Goal: Task Accomplishment & Management: Manage account settings

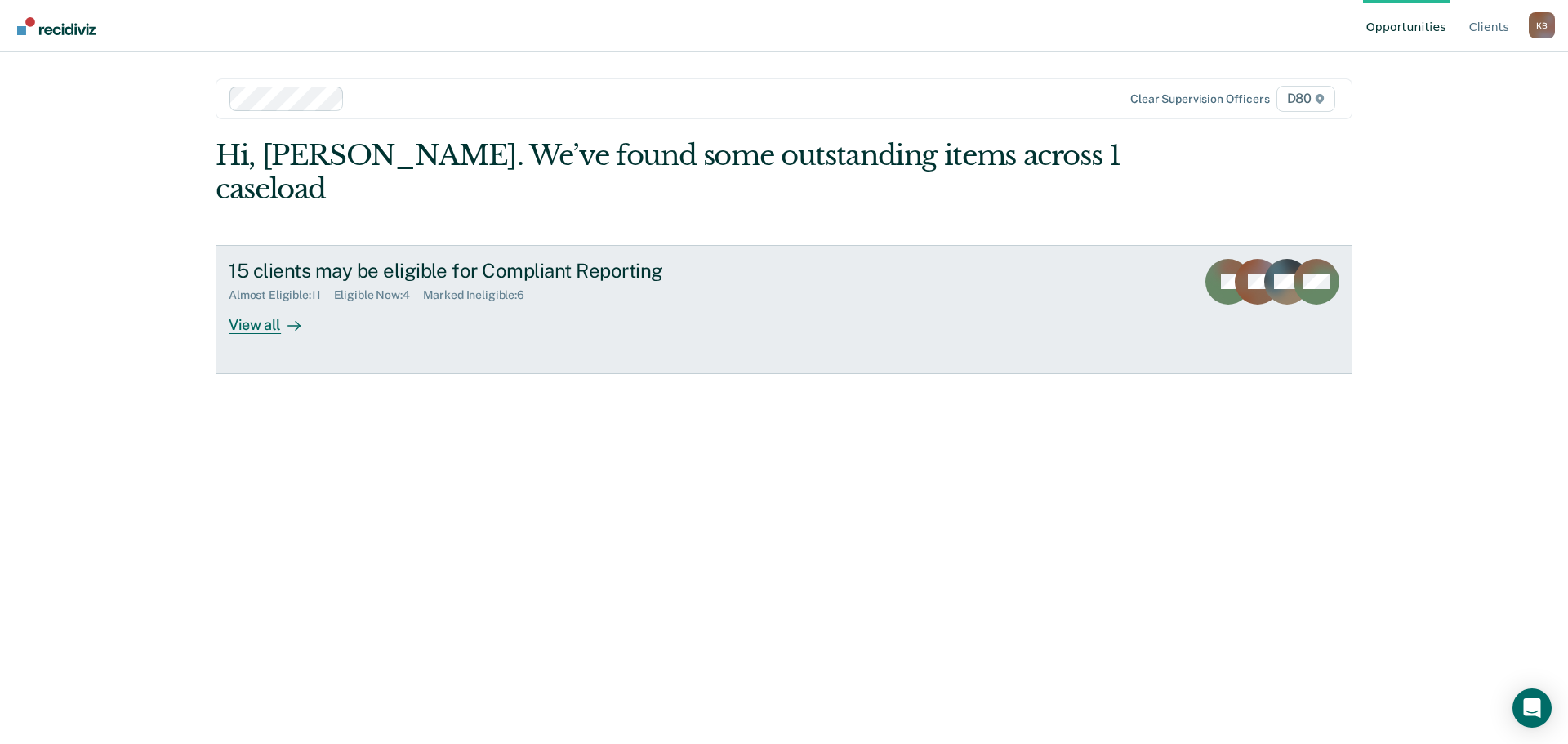
click at [261, 302] on div "View all" at bounding box center [274, 318] width 91 height 32
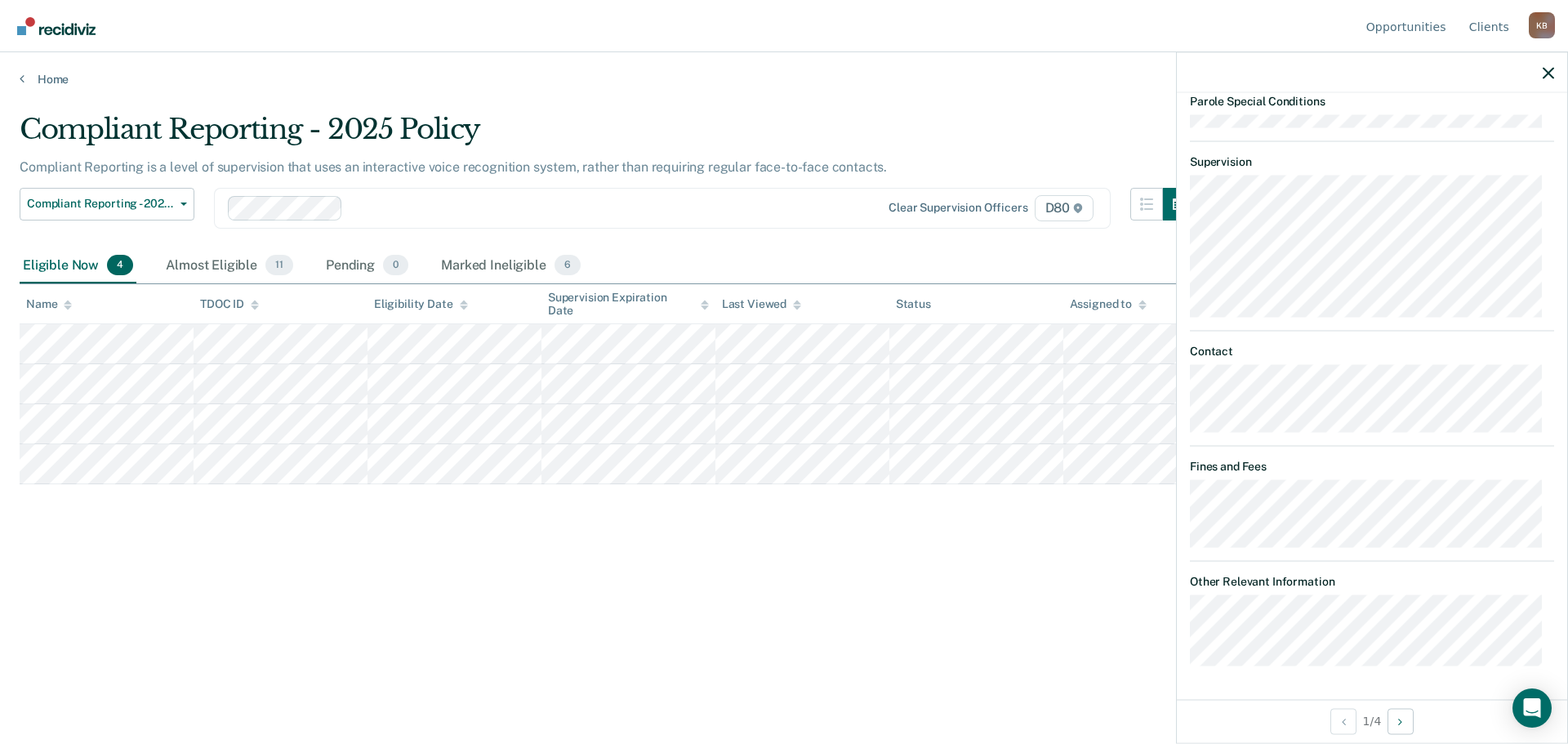
scroll to position [218, 0]
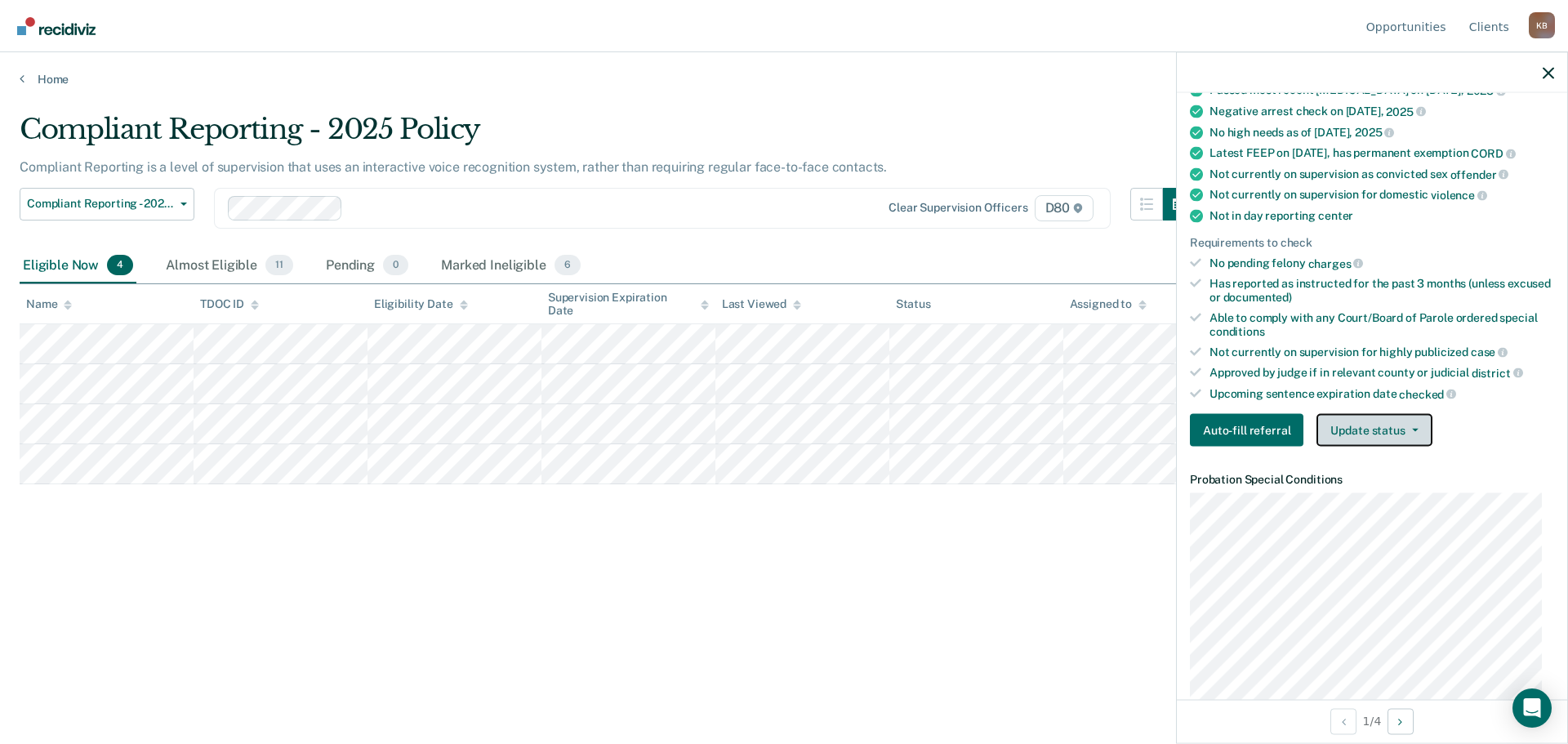
click at [1419, 426] on button "Update status" at bounding box center [1373, 430] width 115 height 32
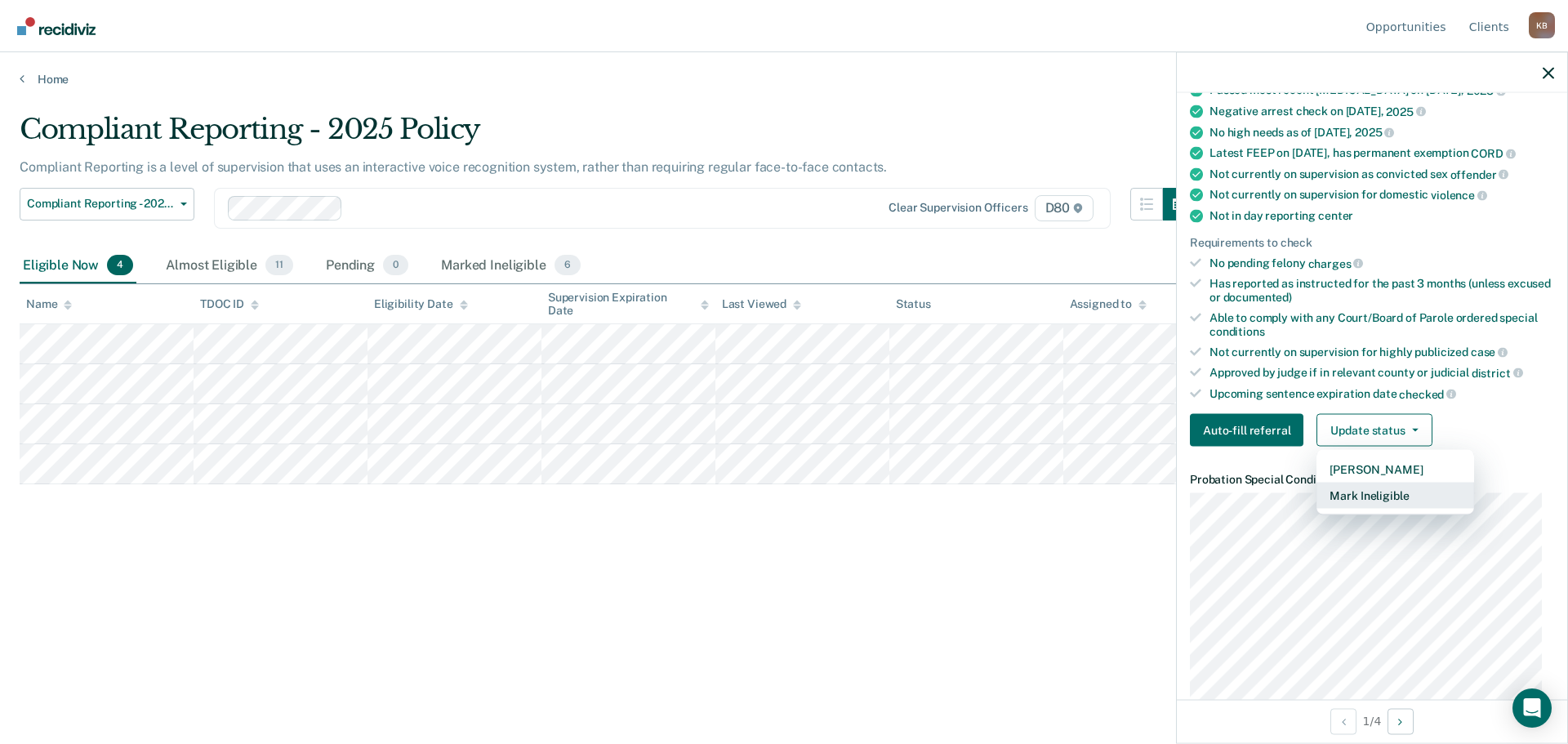
click at [1395, 508] on button "Mark Ineligible" at bounding box center [1395, 495] width 158 height 26
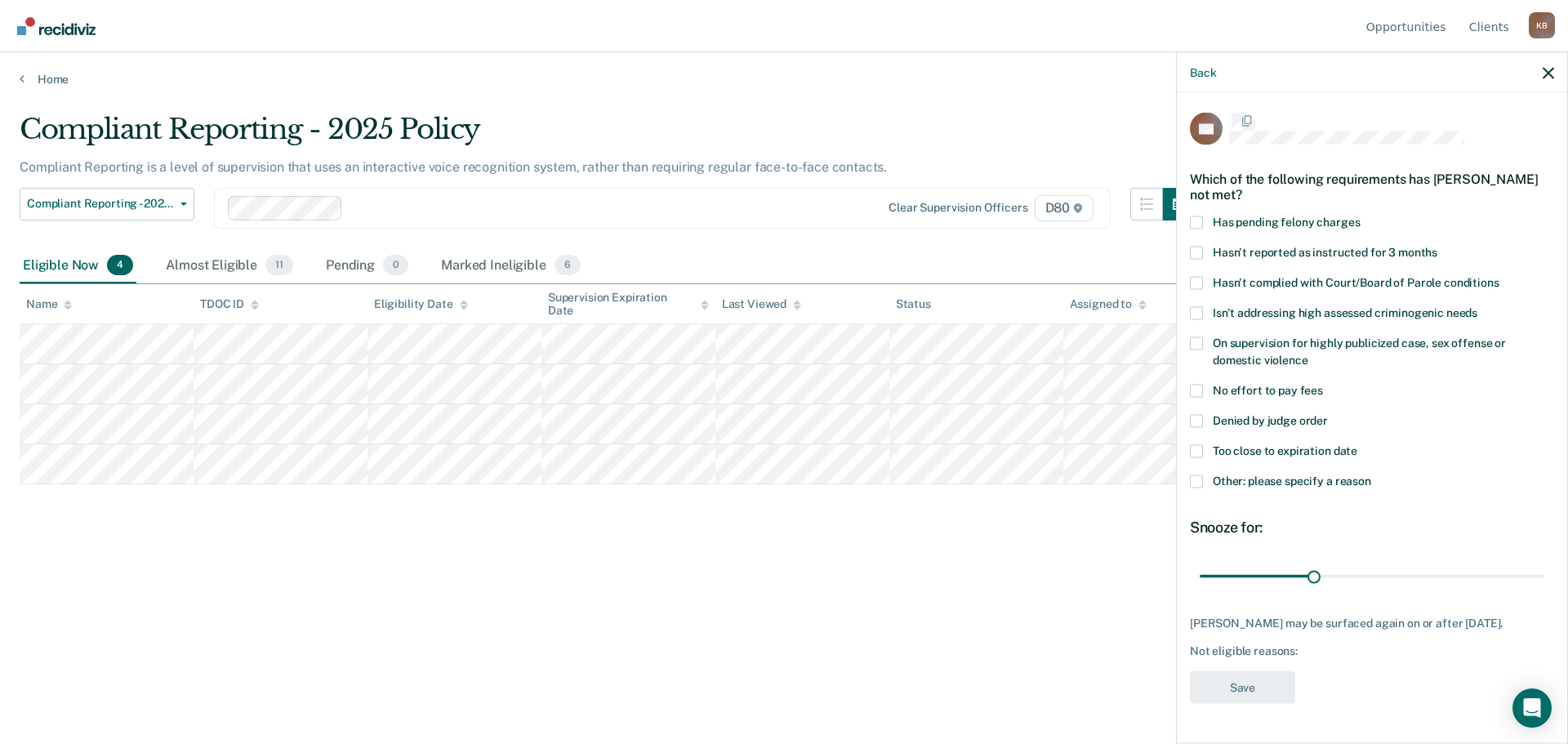
scroll to position [0, 0]
click at [1194, 424] on span at bounding box center [1196, 422] width 13 height 13
click at [1328, 416] on input "Denied by judge order" at bounding box center [1328, 416] width 0 height 0
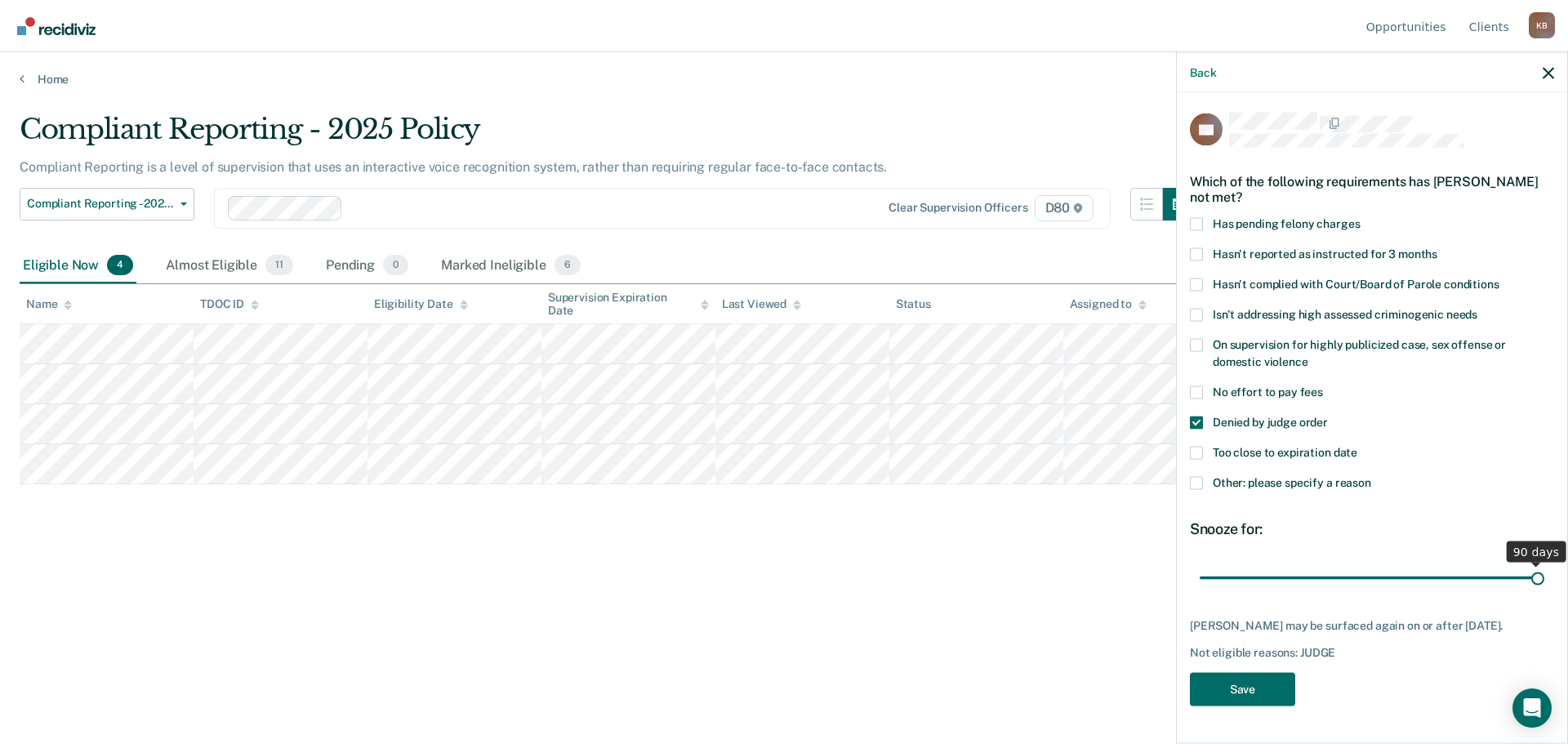
drag, startPoint x: 1312, startPoint y: 575, endPoint x: 1555, endPoint y: 561, distance: 243.4
type input "90"
click at [1544, 563] on input "range" at bounding box center [1372, 577] width 345 height 29
click at [1245, 687] on button "Save" at bounding box center [1242, 689] width 105 height 33
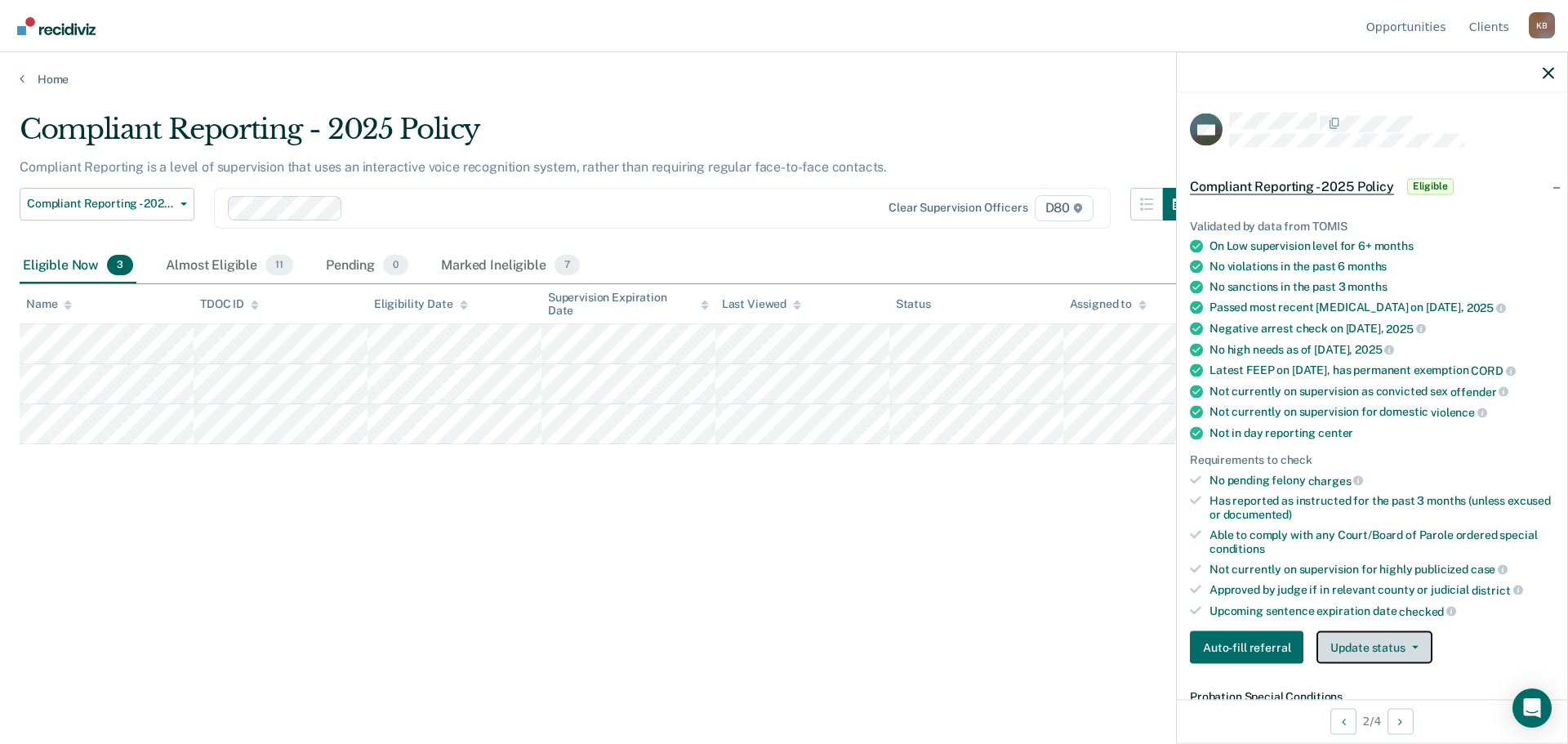
click at [1363, 644] on button "Update status" at bounding box center [1373, 646] width 115 height 32
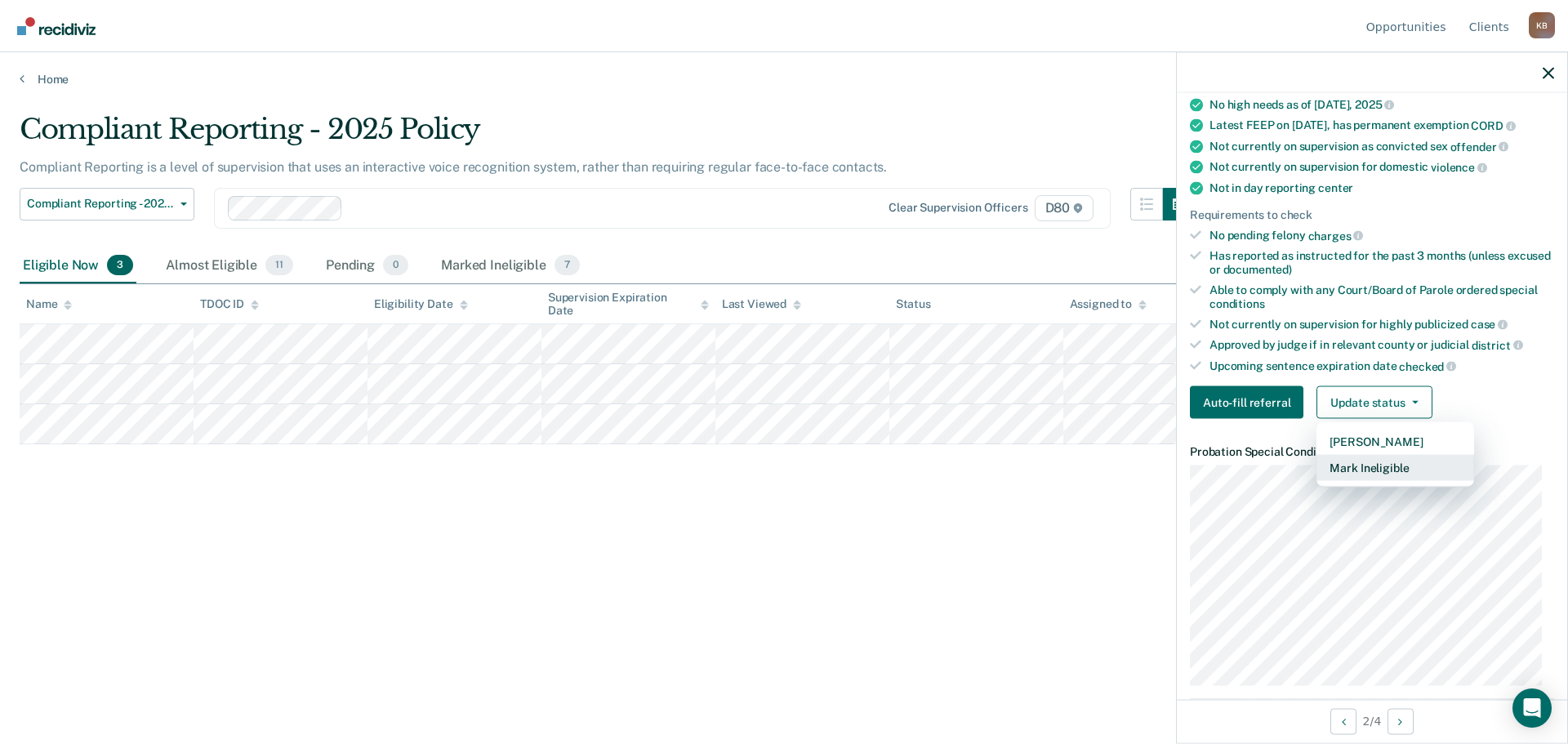
click at [1351, 472] on button "Mark Ineligible" at bounding box center [1395, 467] width 158 height 26
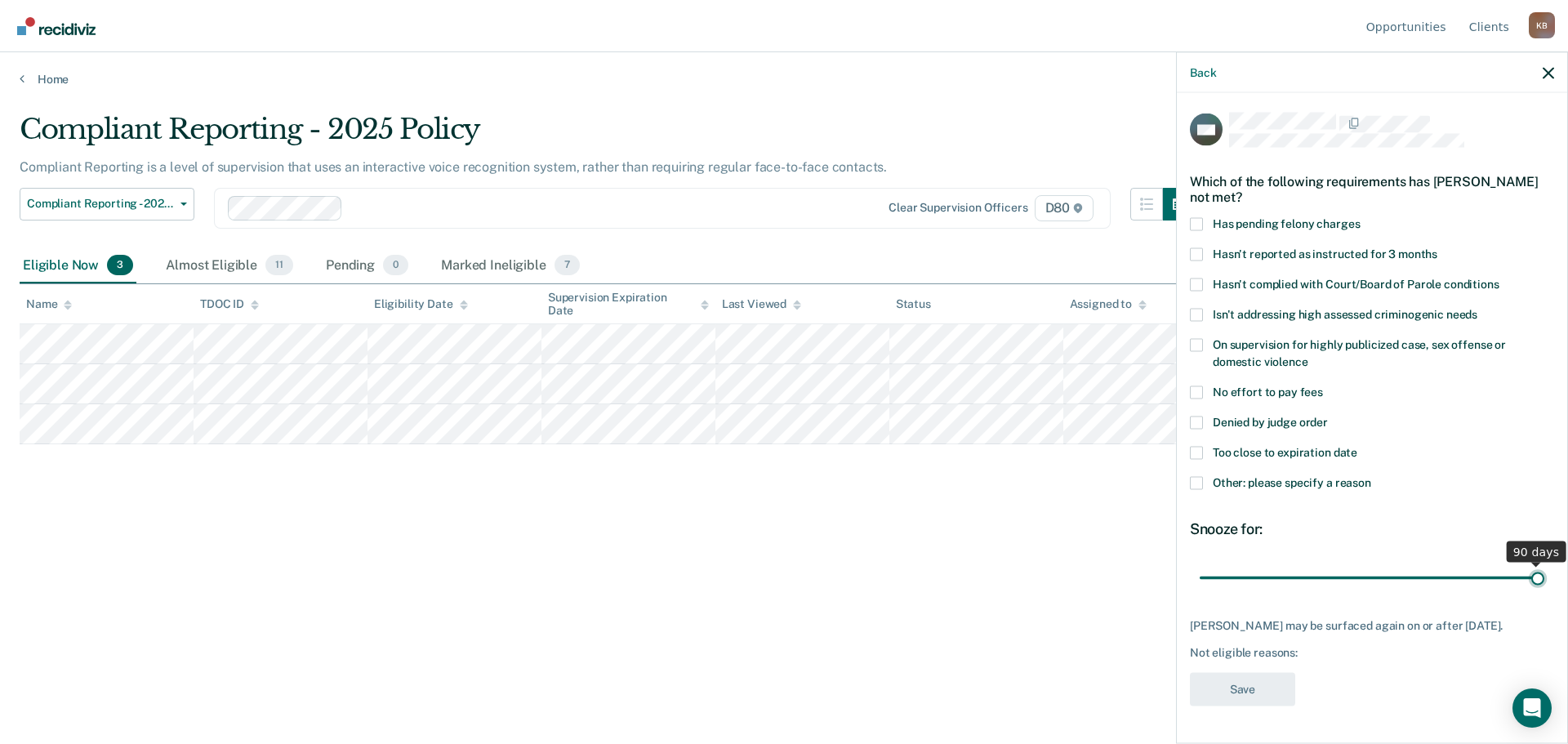
drag, startPoint x: 1310, startPoint y: 571, endPoint x: 1567, endPoint y: 537, distance: 259.2
type input "90"
click at [1544, 563] on input "range" at bounding box center [1372, 577] width 345 height 29
click at [1194, 482] on span at bounding box center [1196, 482] width 13 height 13
click at [1372, 476] on input "Other: please specify a reason" at bounding box center [1372, 476] width 0 height 0
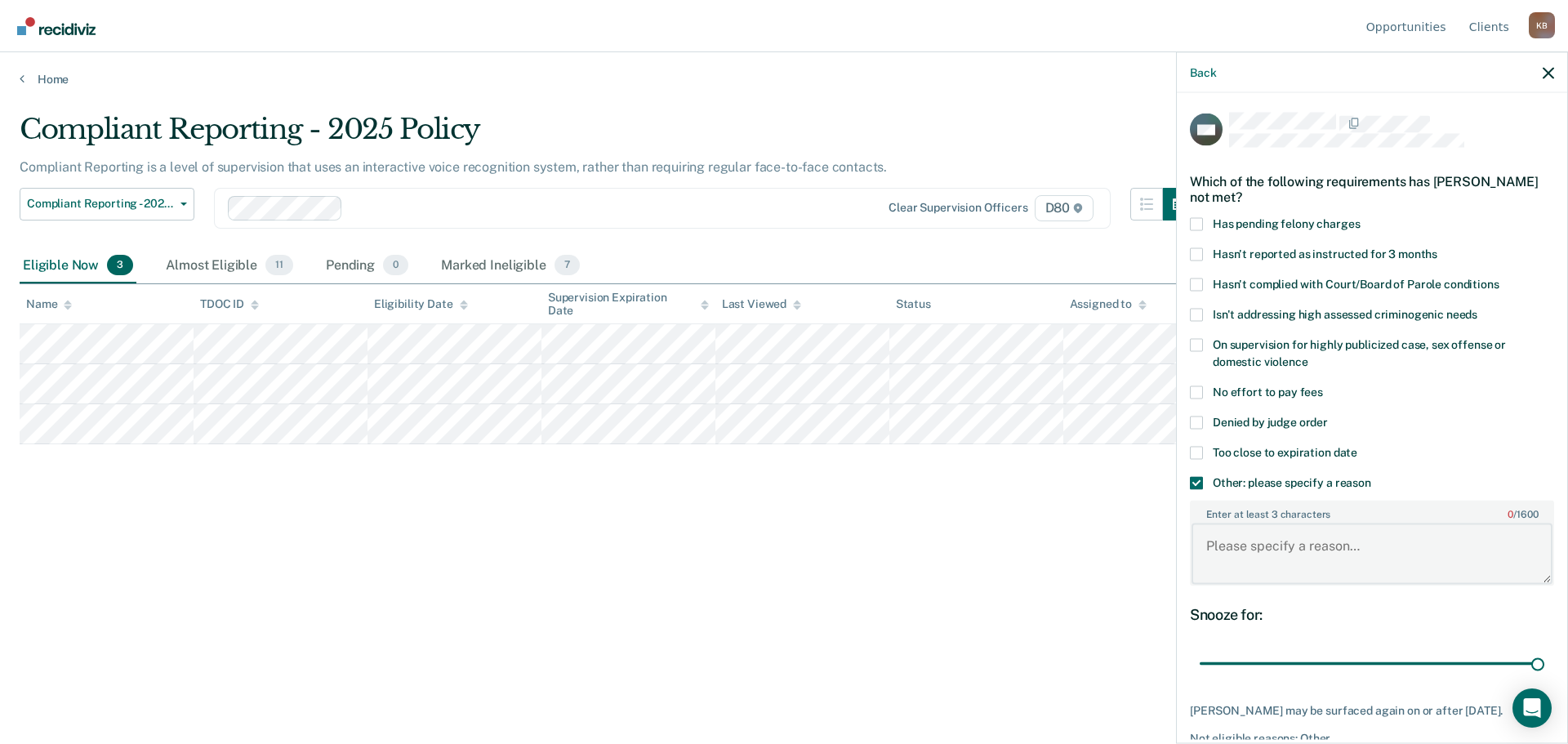
click at [1266, 524] on textarea "Enter at least 3 characters 0 / 1600" at bounding box center [1372, 554] width 361 height 61
type textarea "H"
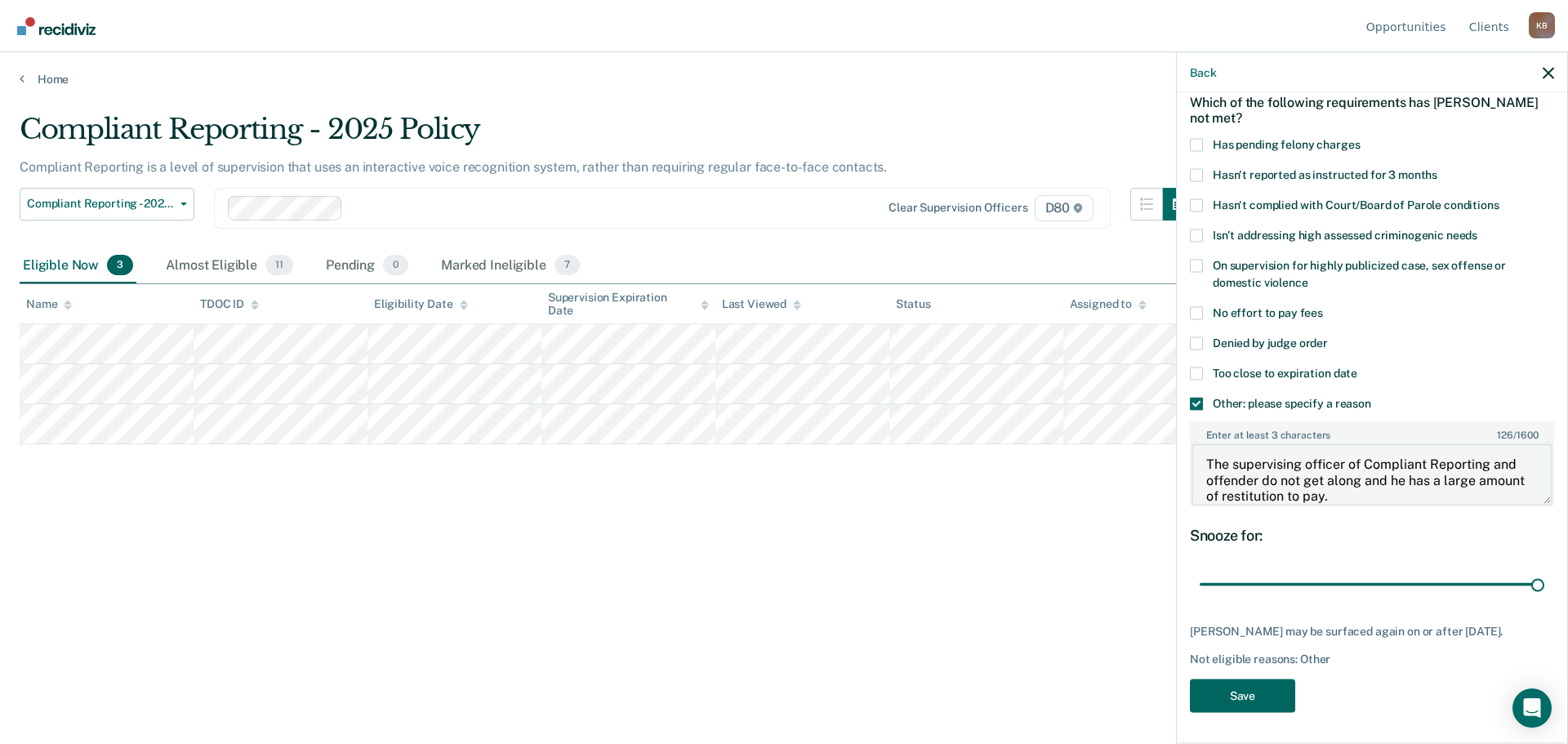
type textarea "The supervising officer of Compliant Reporting and offender do not get along an…"
click at [1251, 696] on button "Save" at bounding box center [1242, 695] width 105 height 33
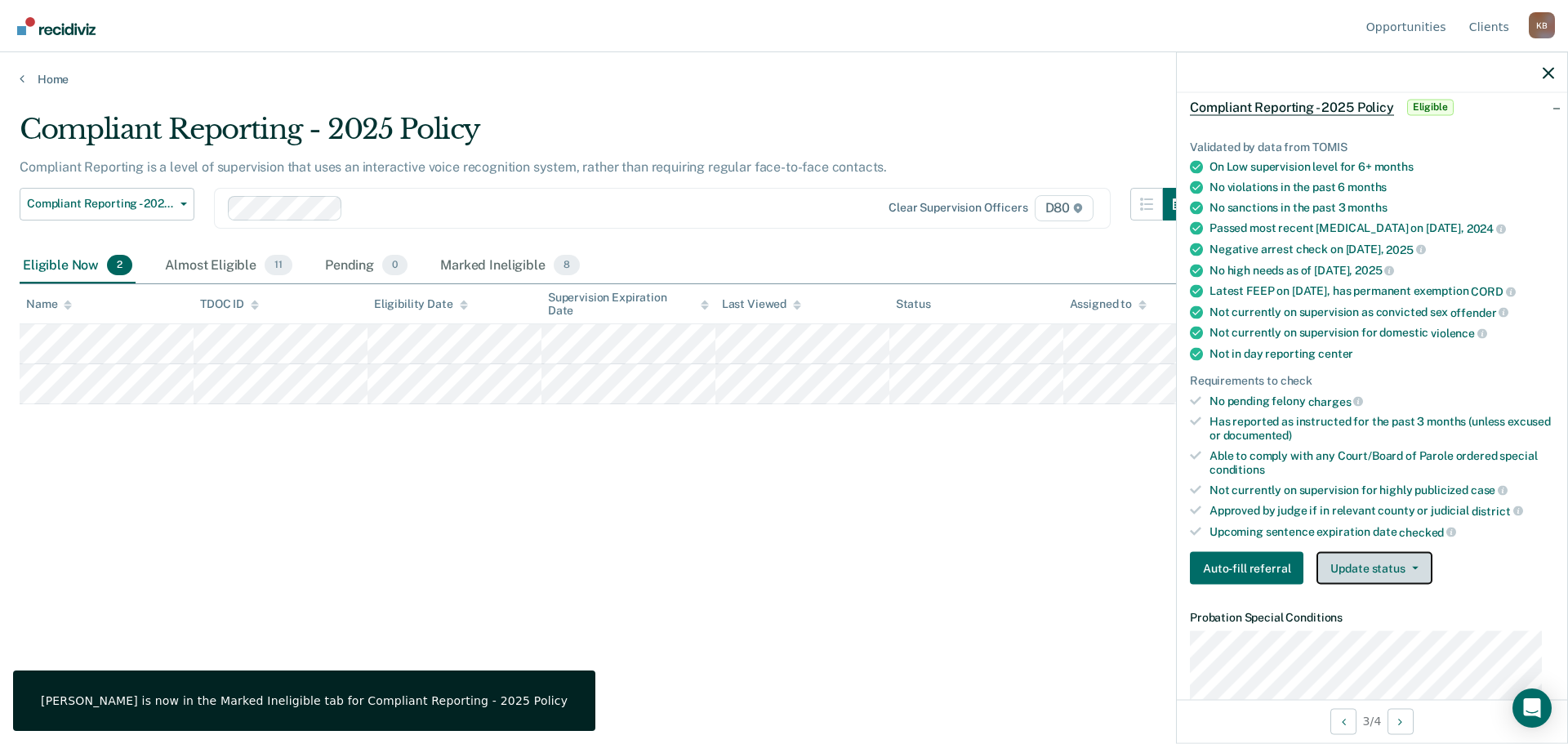
click at [1383, 584] on button "Update status" at bounding box center [1373, 568] width 115 height 32
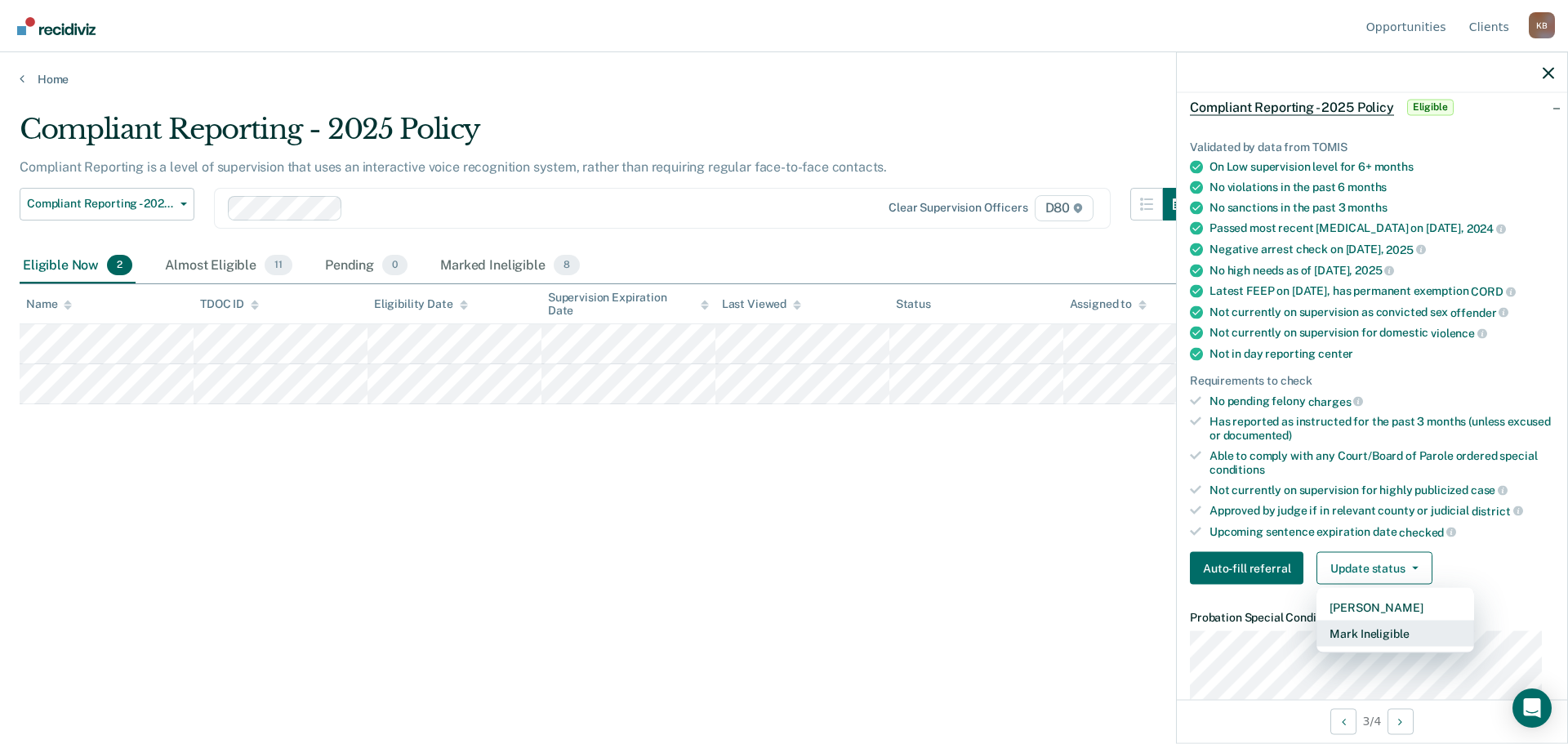
click at [1379, 645] on button "Mark Ineligible" at bounding box center [1395, 633] width 158 height 26
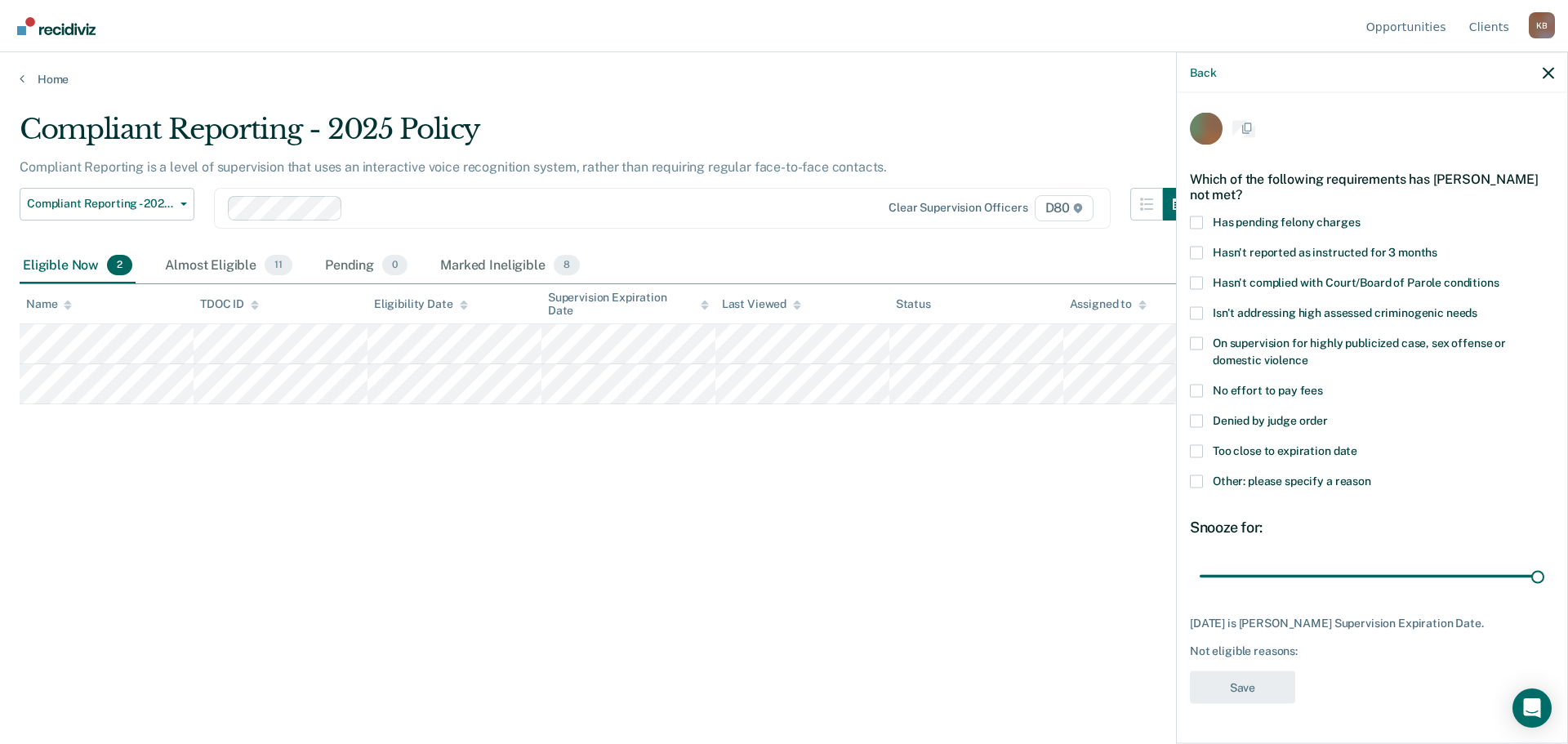
scroll to position [0, 0]
click at [1194, 454] on span at bounding box center [1196, 452] width 13 height 13
click at [1358, 445] on input "Too close to expiration date" at bounding box center [1358, 445] width 0 height 0
click at [1253, 691] on button "Save" at bounding box center [1242, 689] width 105 height 33
